Goal: Task Accomplishment & Management: Complete application form

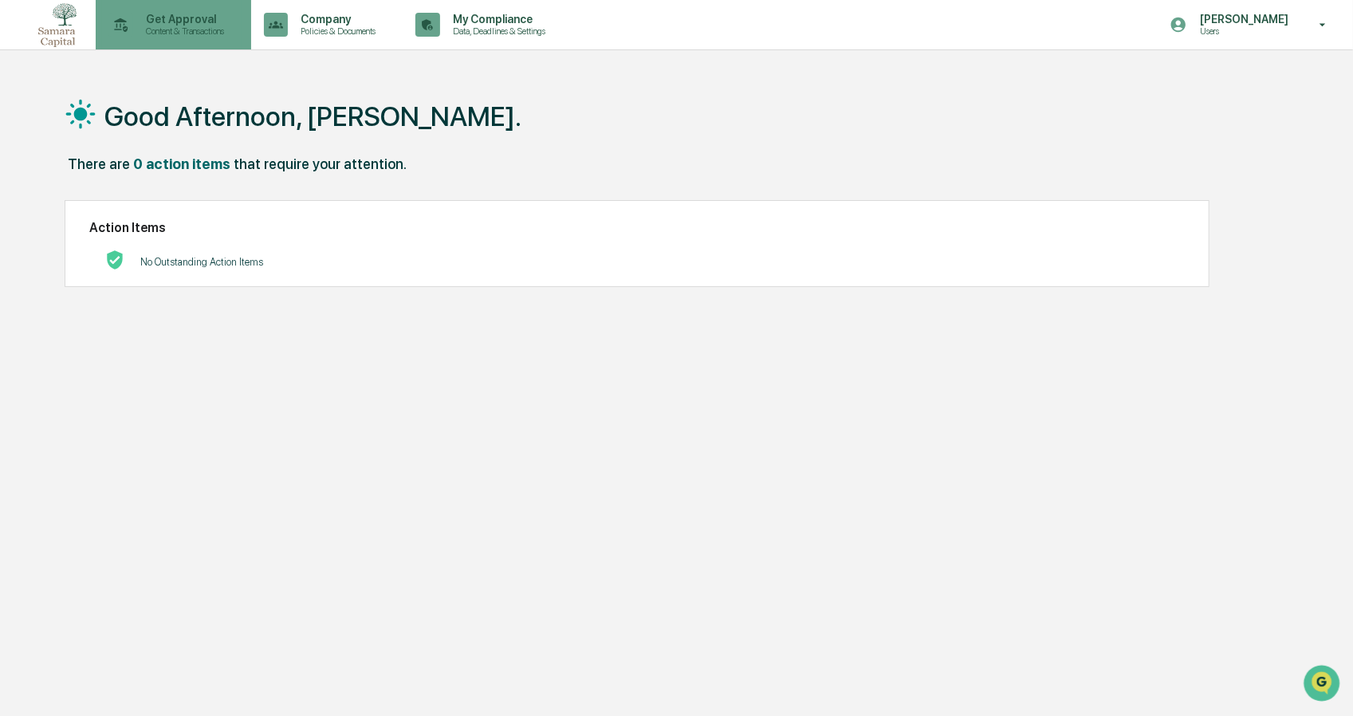
click at [197, 31] on p "Content & Transactions" at bounding box center [182, 31] width 99 height 11
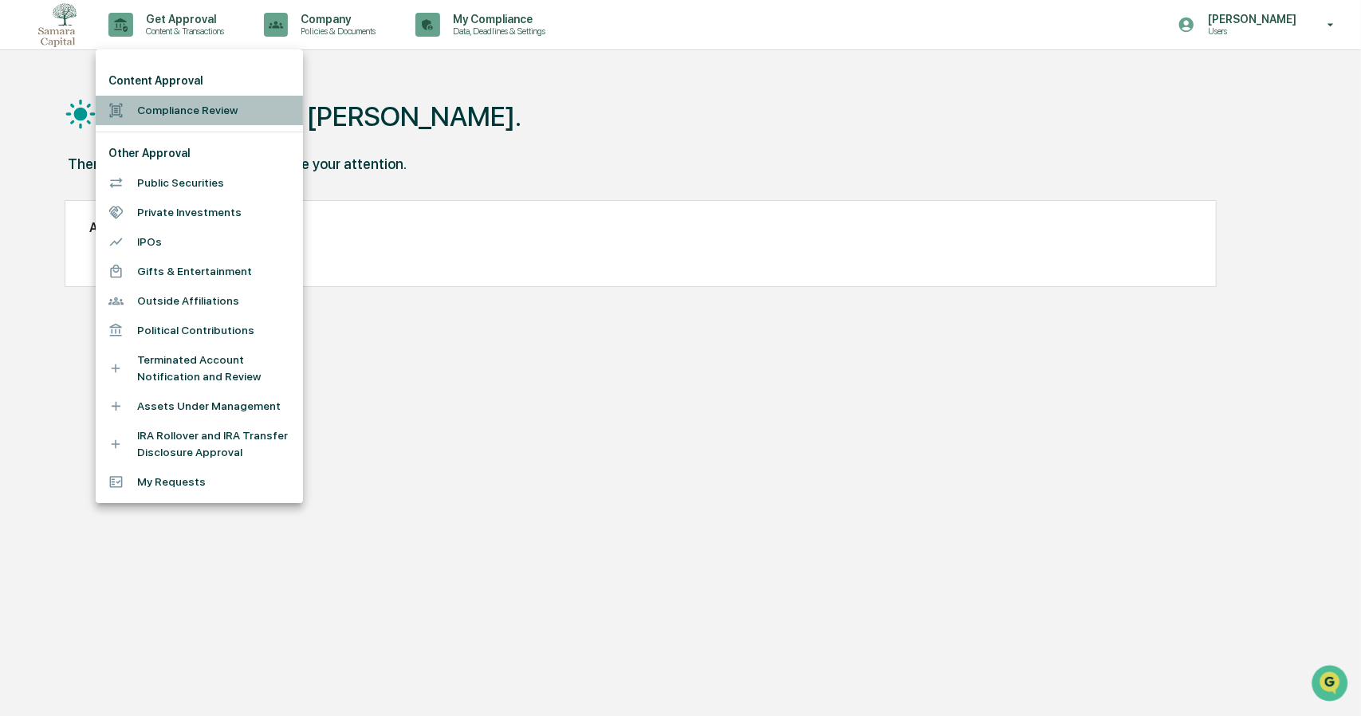
click at [167, 114] on li "Compliance Review" at bounding box center [199, 111] width 207 height 30
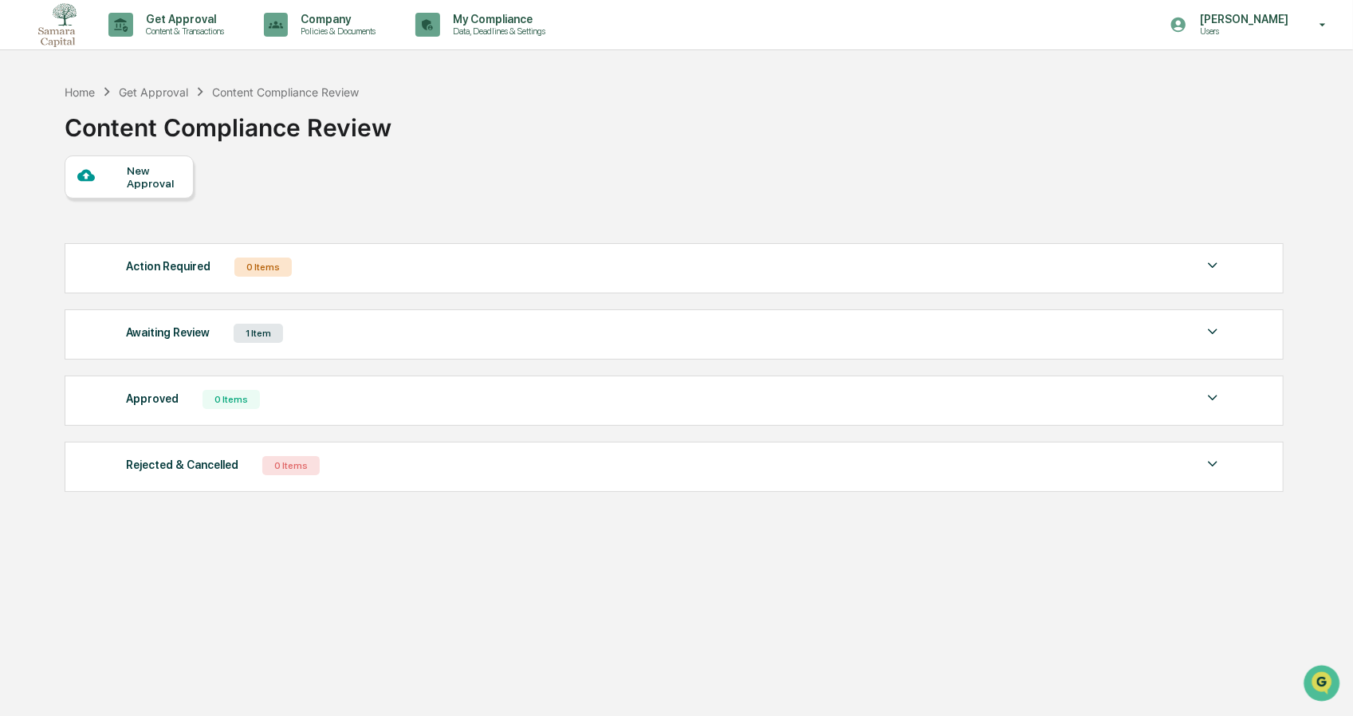
click at [142, 179] on div "New Approval" at bounding box center [154, 177] width 53 height 26
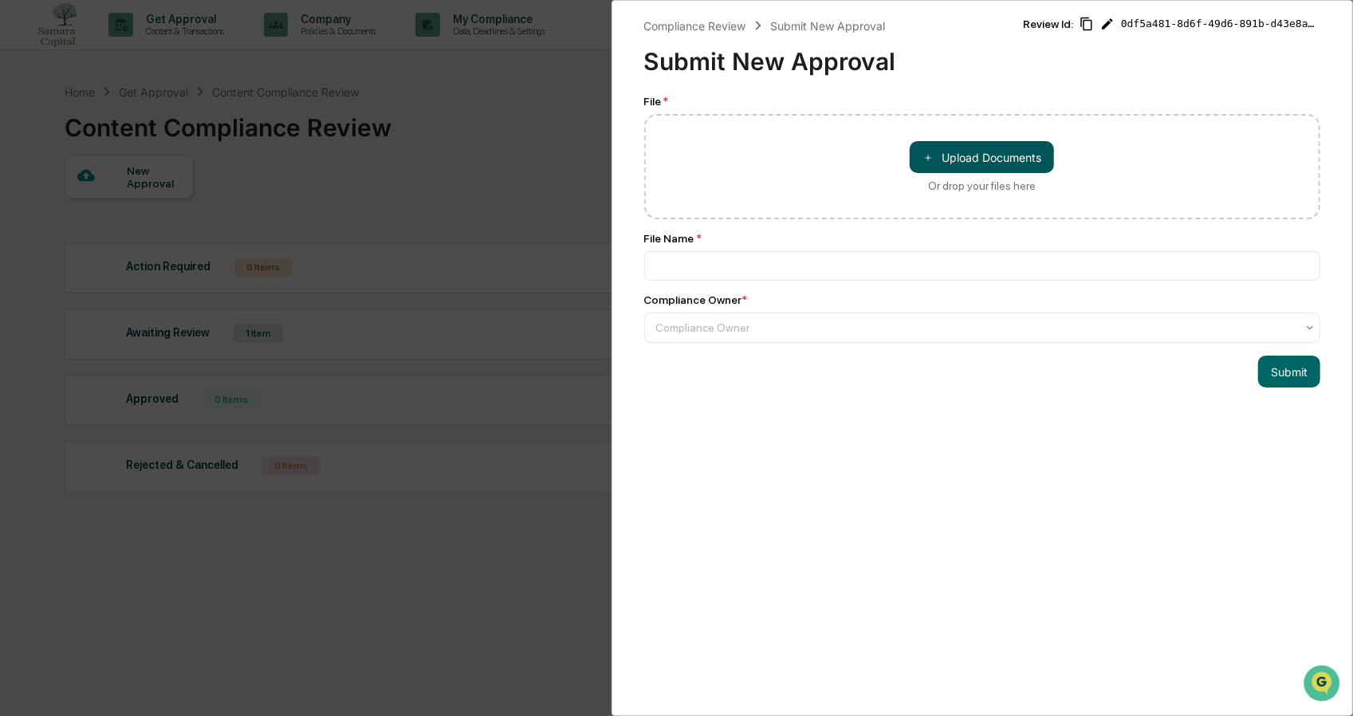
click at [972, 148] on button "＋ Upload Documents" at bounding box center [982, 157] width 144 height 32
type input "**********"
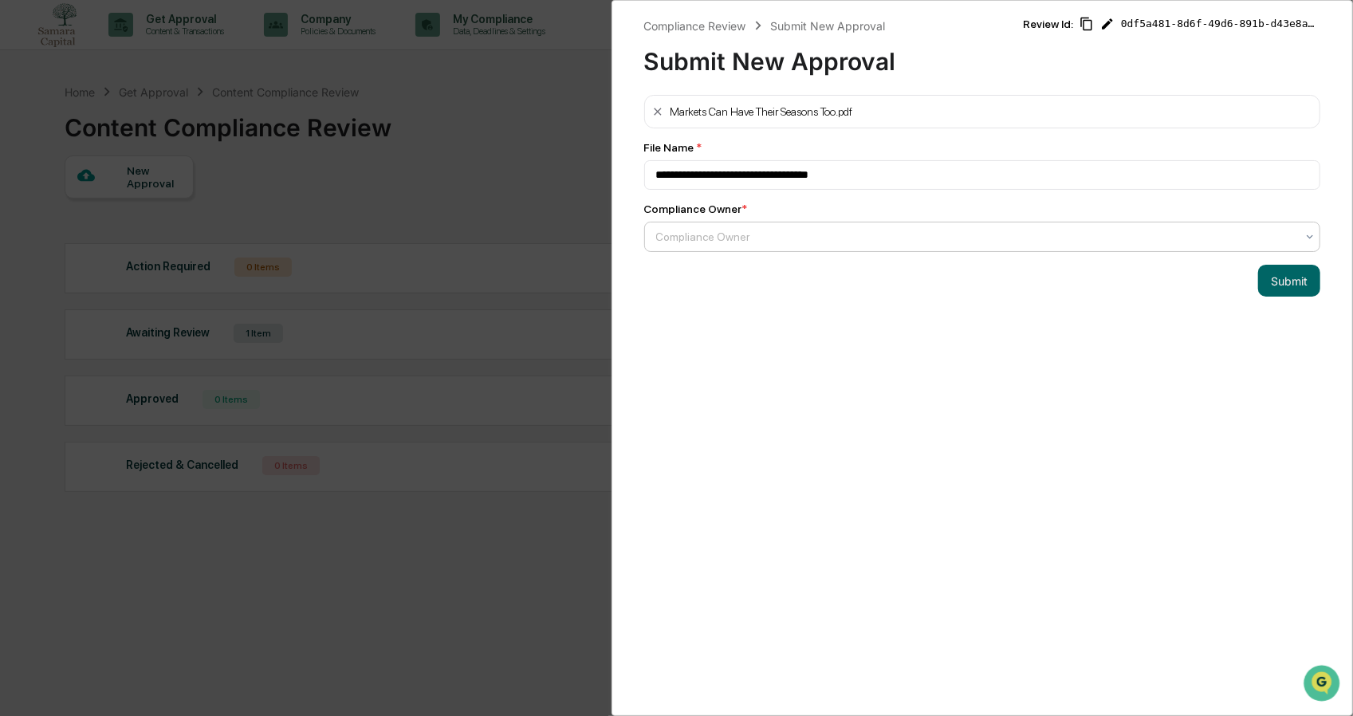
click at [879, 229] on div at bounding box center [976, 237] width 640 height 16
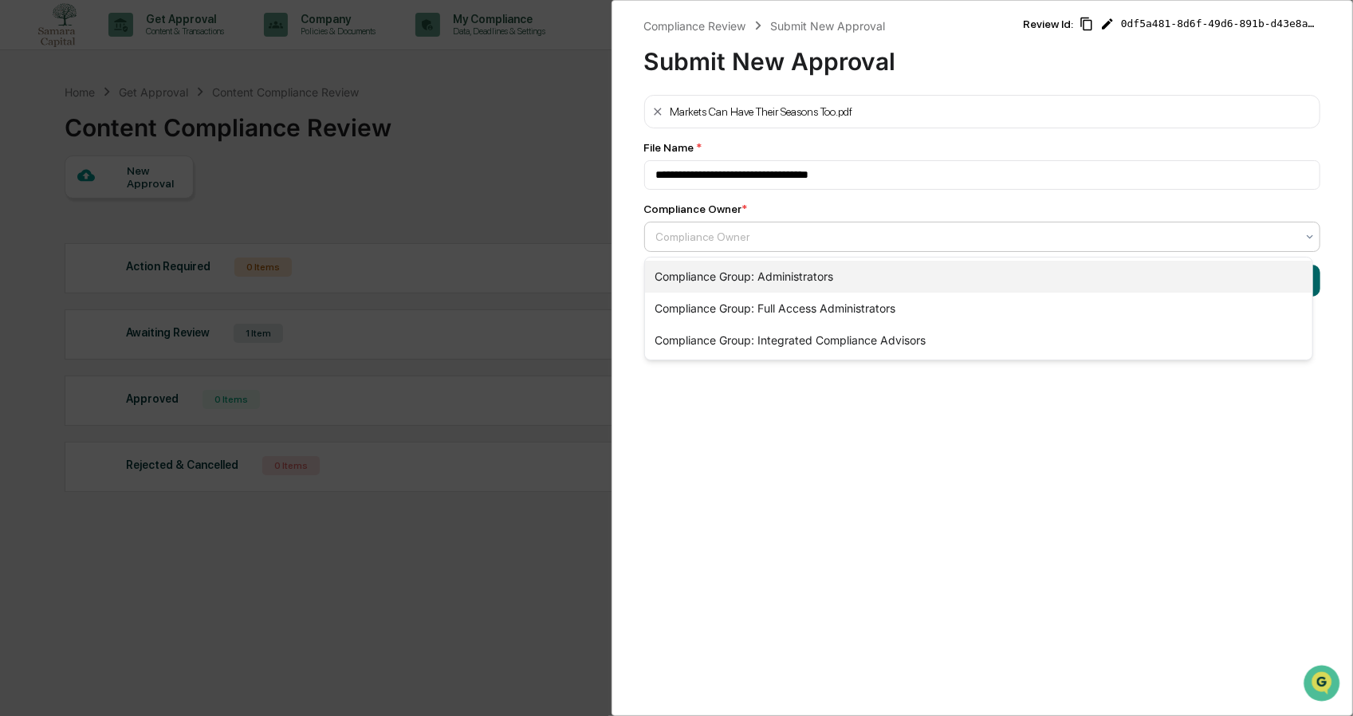
click at [835, 268] on div "Compliance Group: Administrators" at bounding box center [978, 277] width 667 height 32
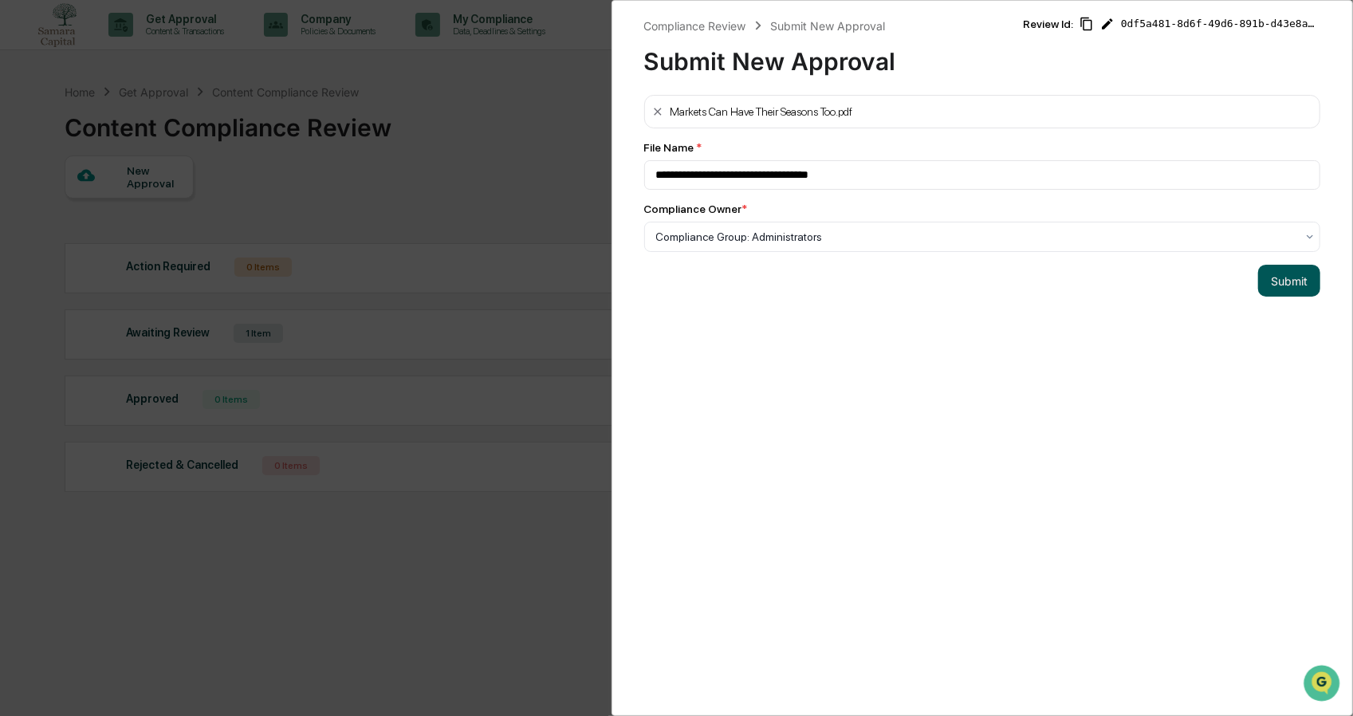
click at [1284, 288] on button "Submit" at bounding box center [1289, 281] width 62 height 32
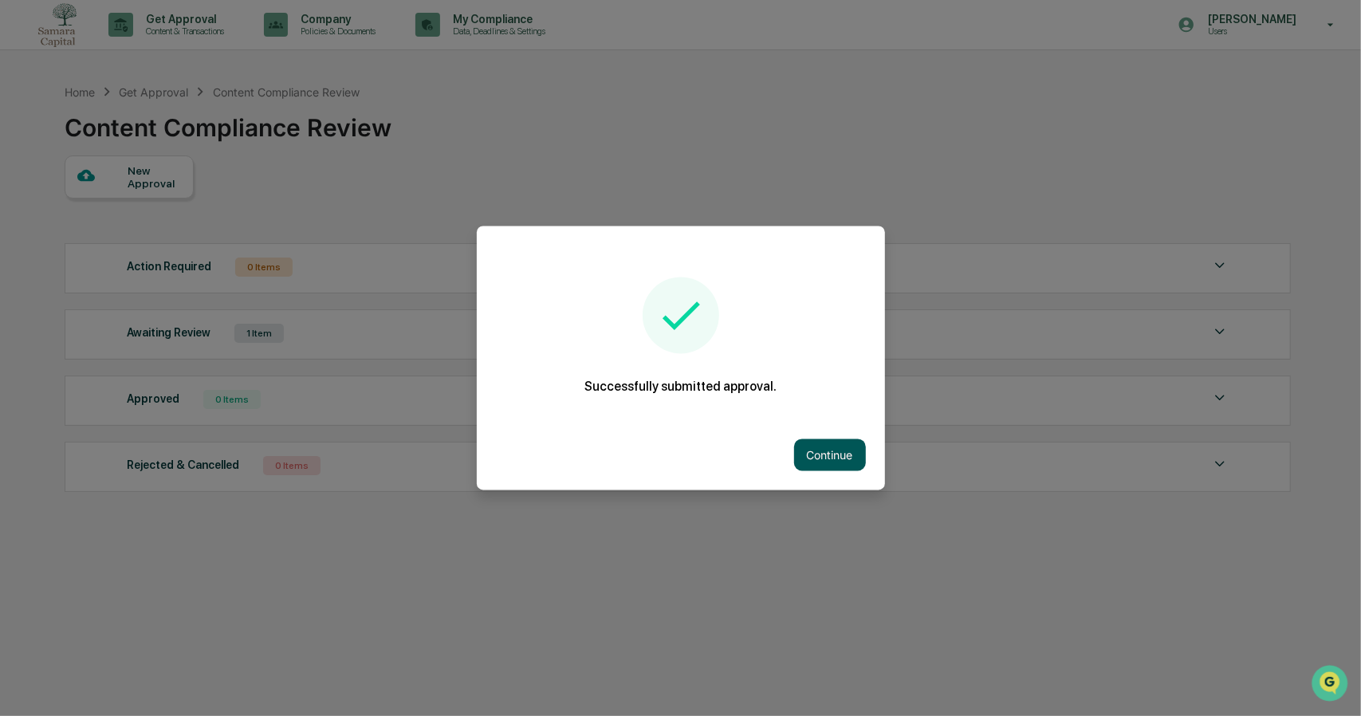
click at [833, 457] on button "Continue" at bounding box center [830, 455] width 72 height 32
